Goal: Browse casually

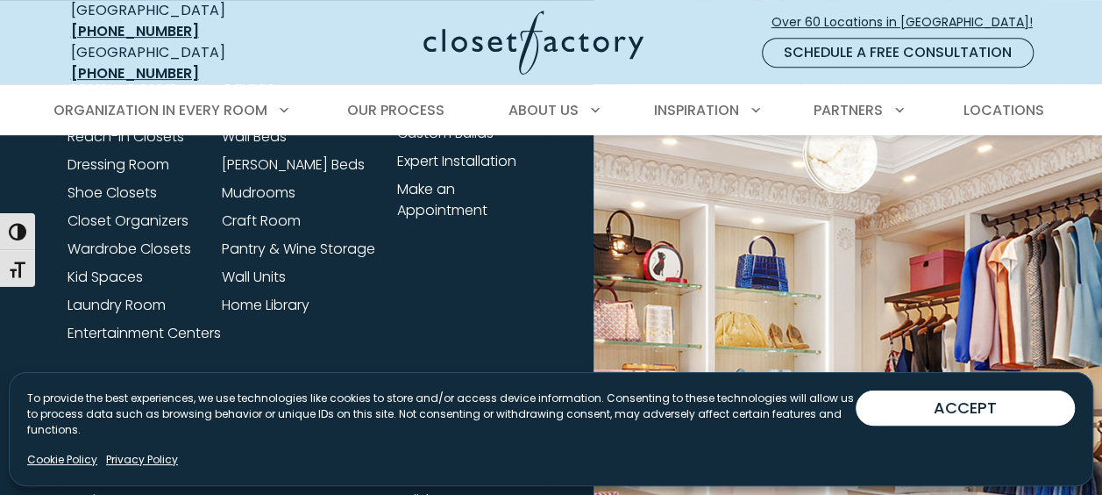
scroll to position [7304, 0]
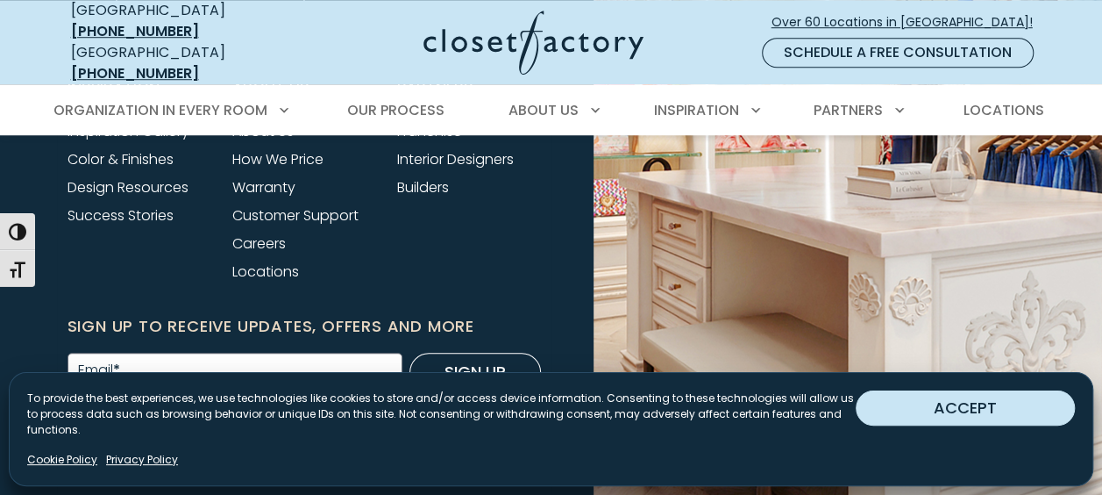
click at [1035, 420] on button "ACCEPT" at bounding box center [965, 407] width 219 height 35
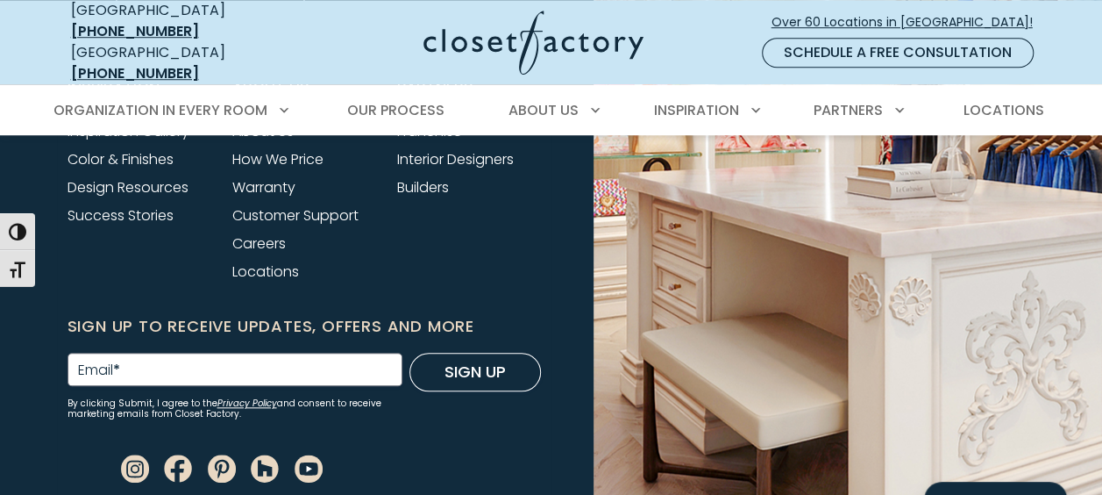
scroll to position [4541, 0]
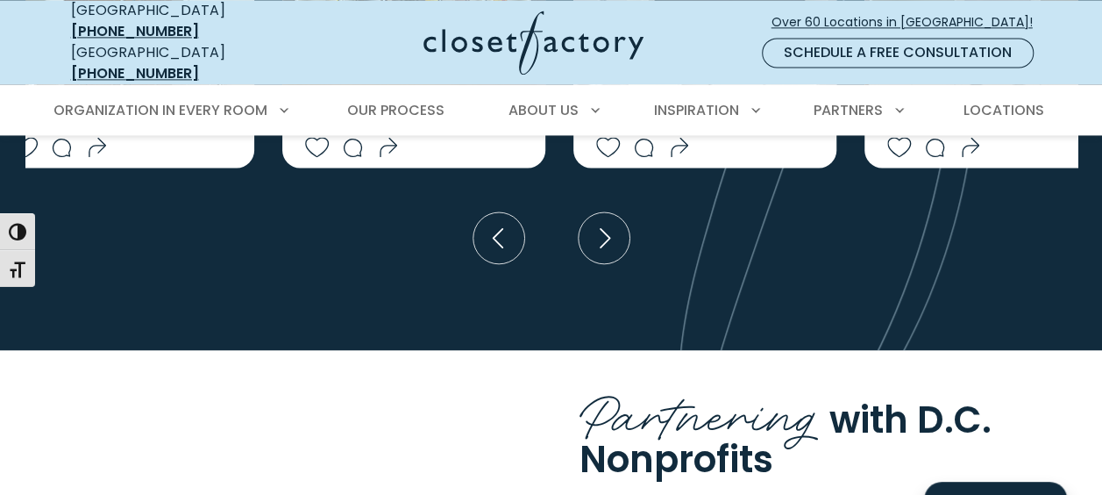
drag, startPoint x: 1109, startPoint y: 251, endPoint x: 1114, endPoint y: 224, distance: 27.7
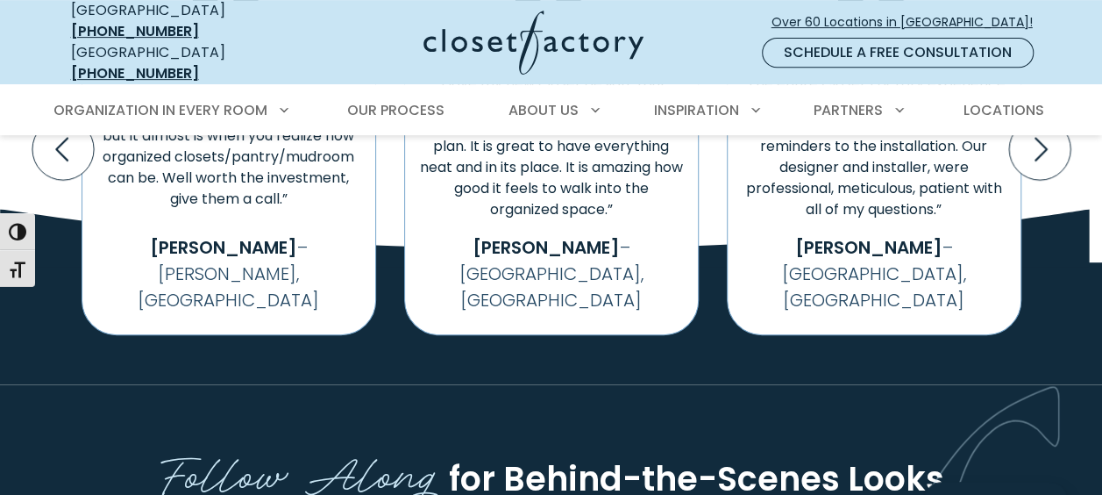
scroll to position [3687, 0]
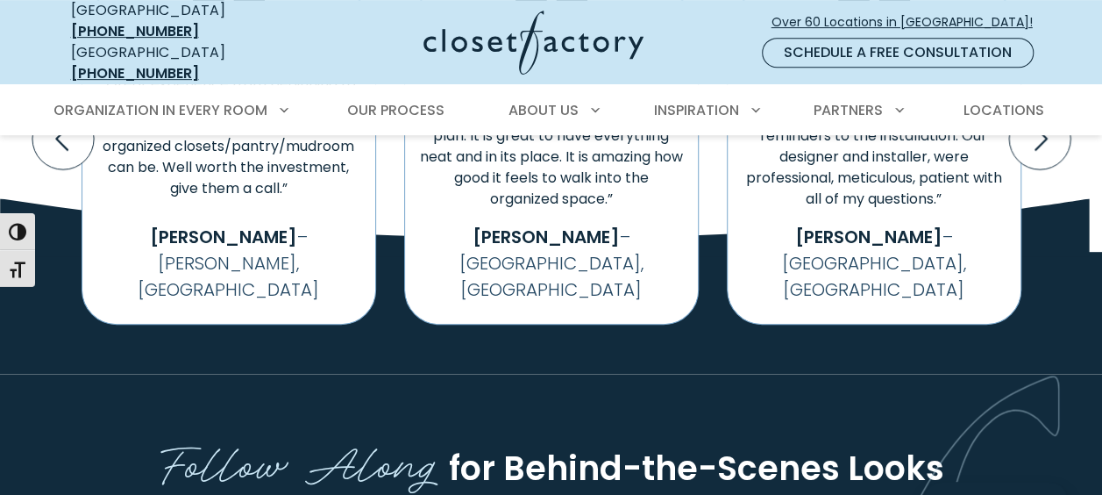
click at [1098, 158] on div "“The entire Closet Factory experience was excellent from start to finish from t…" at bounding box center [551, 139] width 1102 height 470
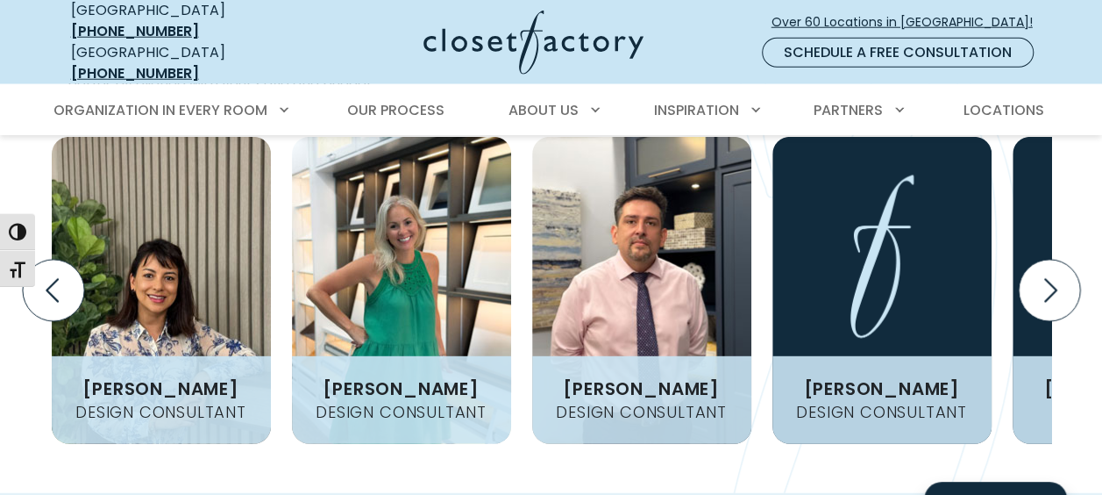
scroll to position [2270, 0]
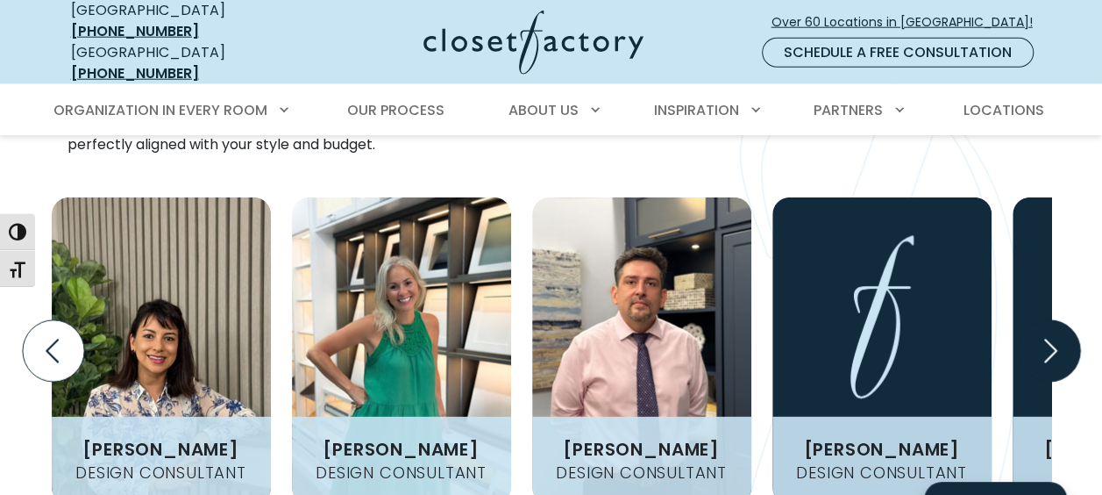
click at [1045, 320] on icon "Next slide" at bounding box center [1048, 350] width 61 height 61
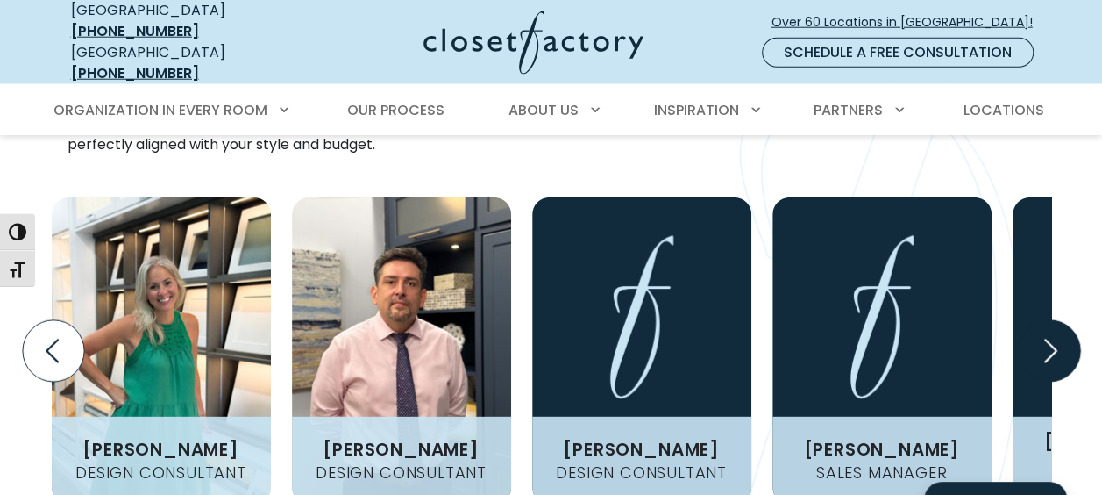
click at [1045, 320] on icon "Next slide" at bounding box center [1048, 350] width 61 height 61
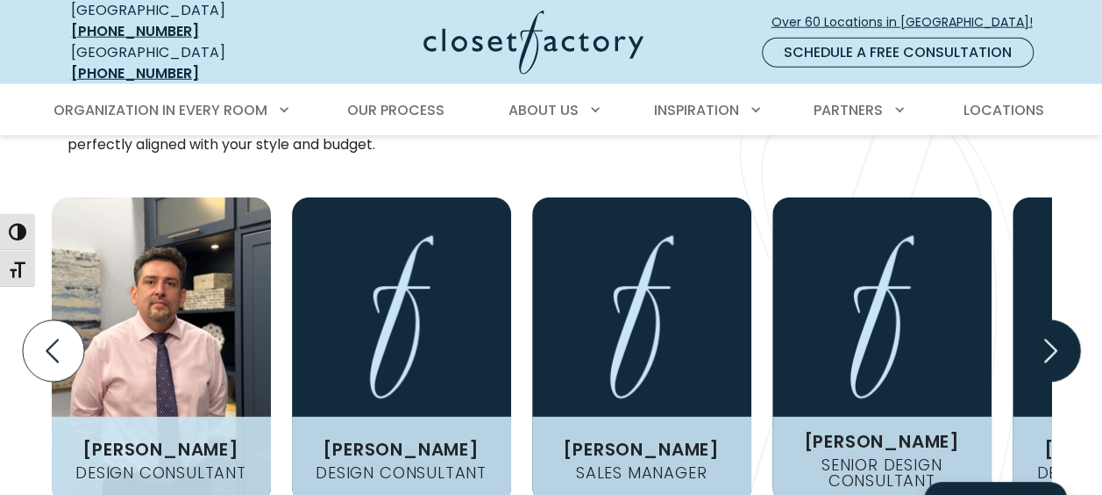
click at [1045, 320] on icon "Next slide" at bounding box center [1048, 350] width 61 height 61
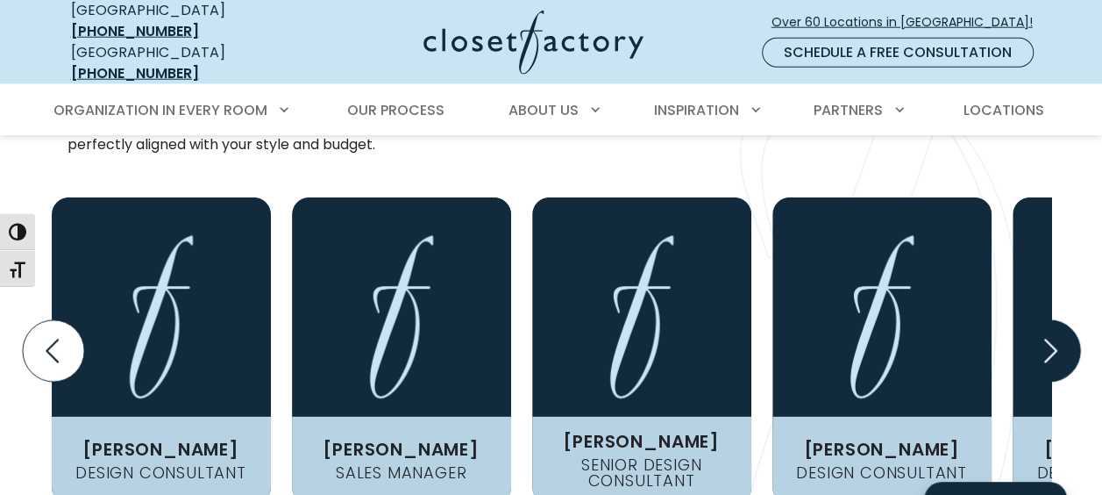
click at [1045, 320] on icon "Next slide" at bounding box center [1048, 350] width 61 height 61
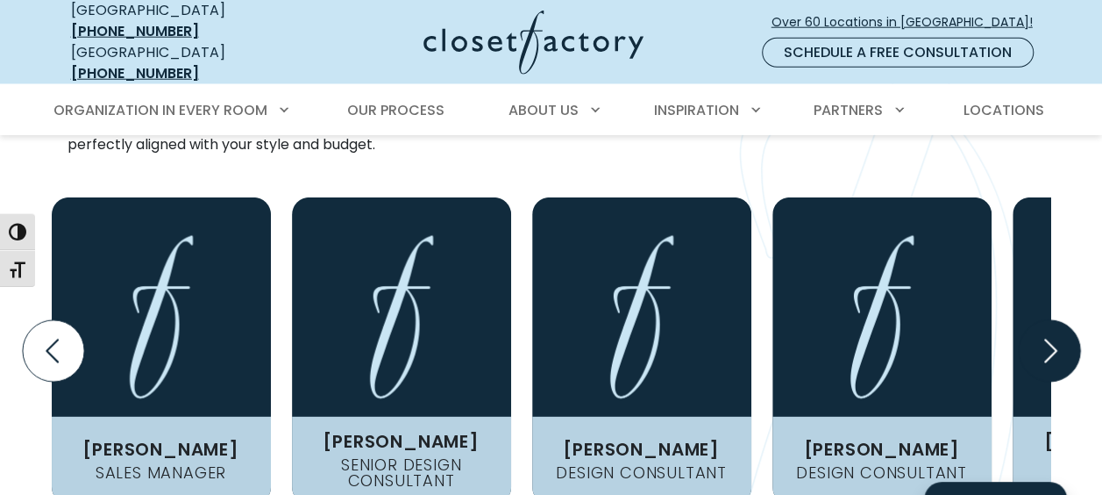
click at [1045, 320] on icon "Next slide" at bounding box center [1048, 350] width 61 height 61
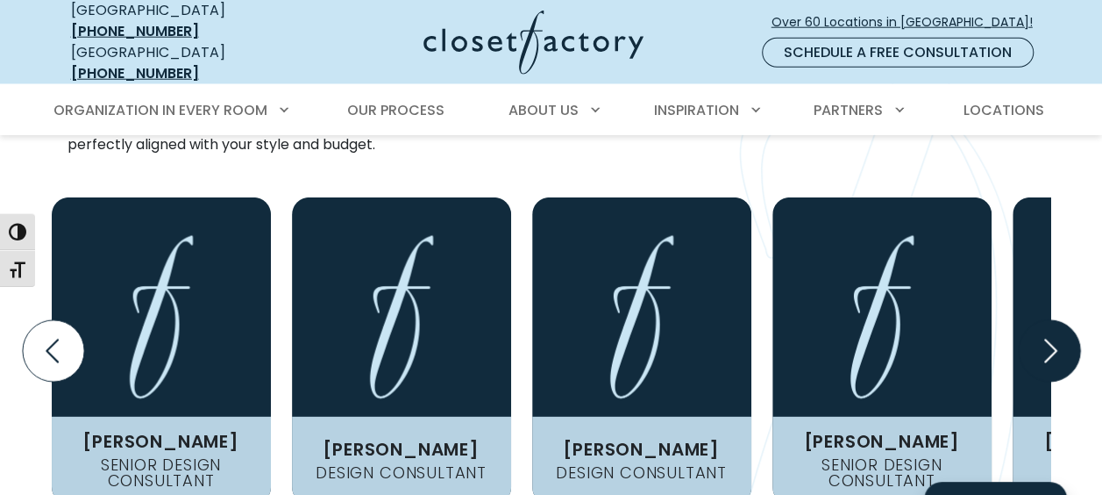
click at [1045, 320] on icon "Next slide" at bounding box center [1048, 350] width 61 height 61
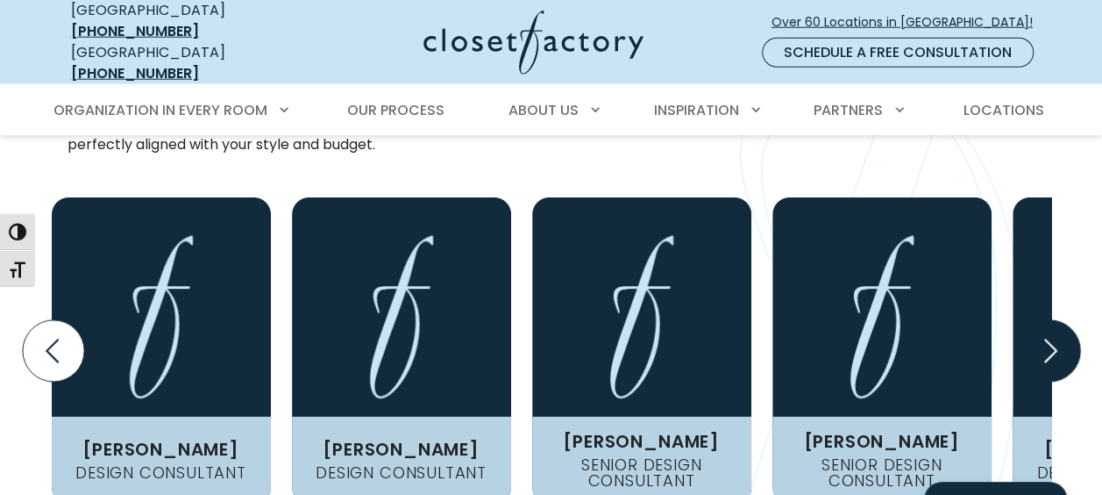
click at [1045, 320] on icon "Next slide" at bounding box center [1048, 350] width 61 height 61
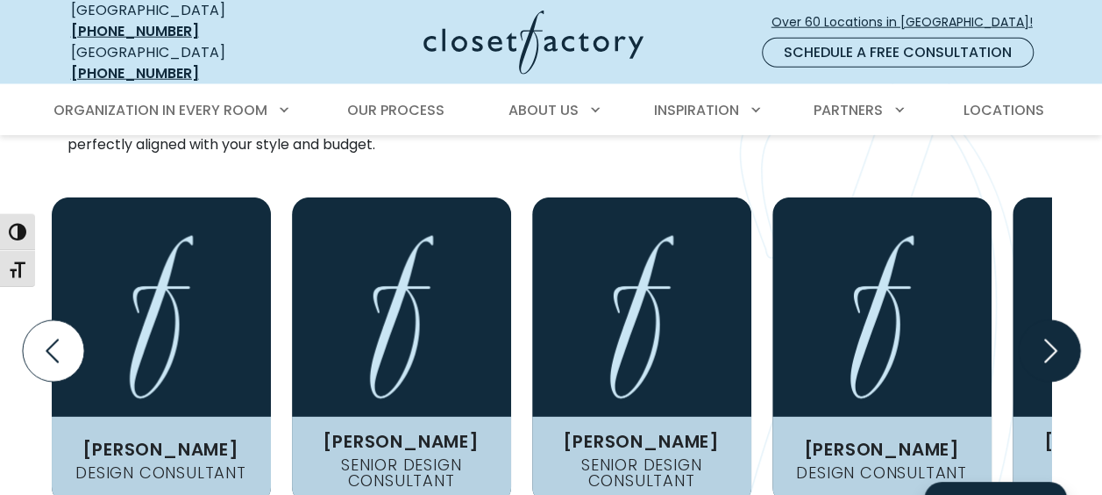
click at [1045, 320] on icon "Next slide" at bounding box center [1048, 350] width 61 height 61
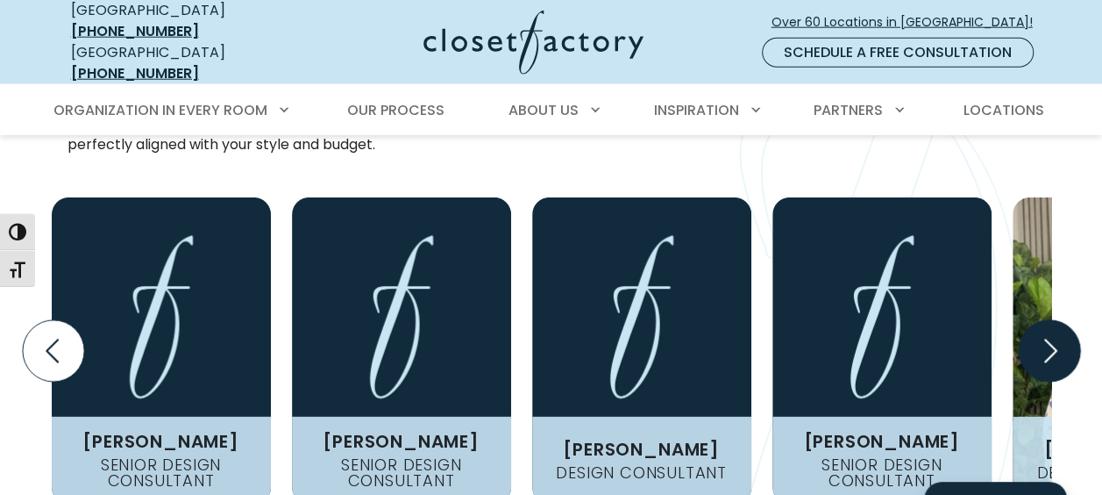
click at [1045, 320] on icon "Next slide" at bounding box center [1048, 350] width 61 height 61
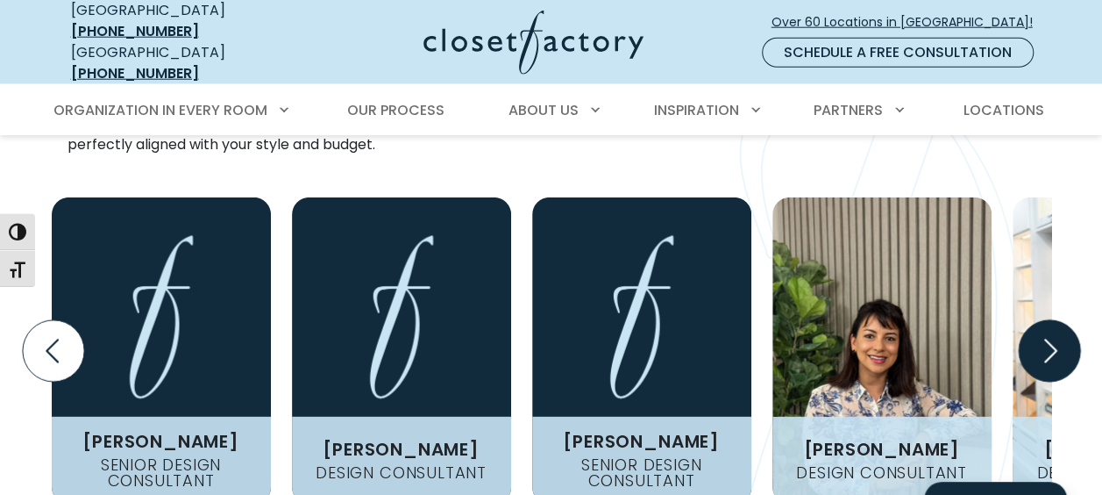
click at [1045, 320] on icon "Next slide" at bounding box center [1048, 350] width 61 height 61
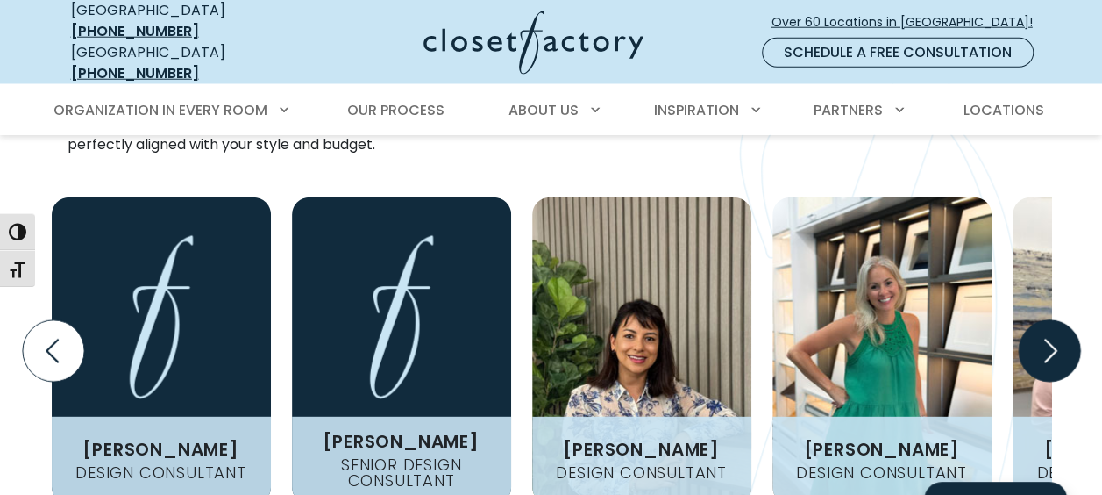
click at [1045, 320] on icon "Next slide" at bounding box center [1048, 350] width 61 height 61
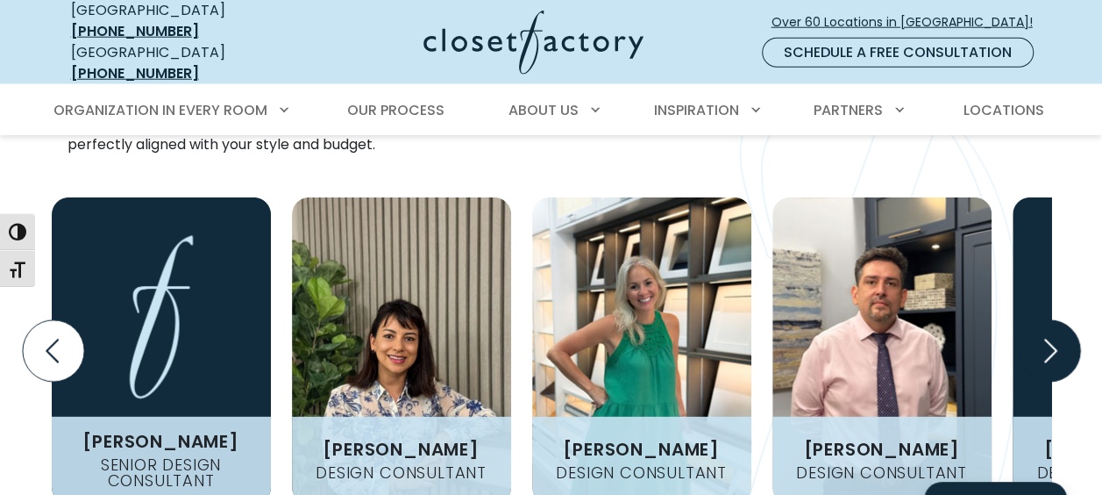
click at [1045, 320] on icon "Next slide" at bounding box center [1048, 350] width 61 height 61
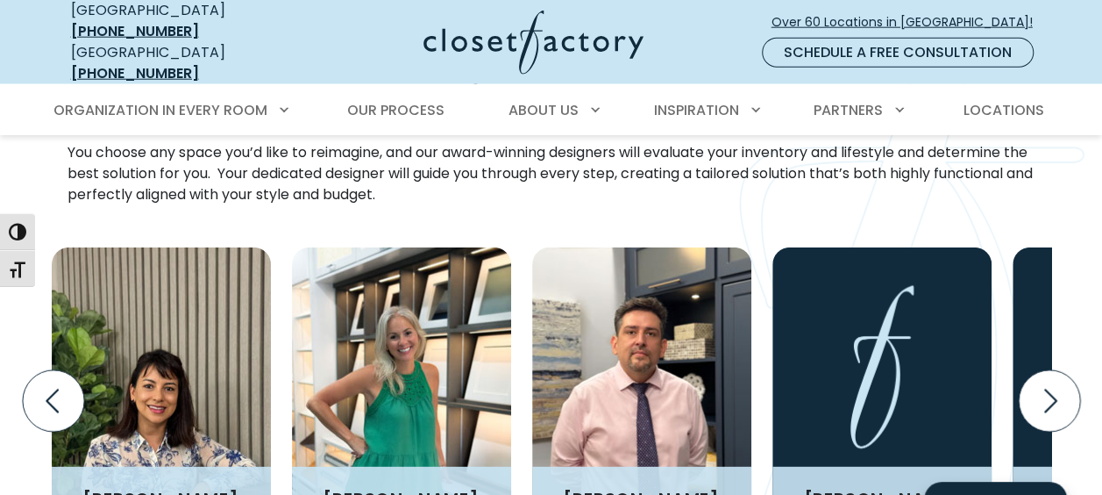
scroll to position [0, 0]
